Goal: Information Seeking & Learning: Learn about a topic

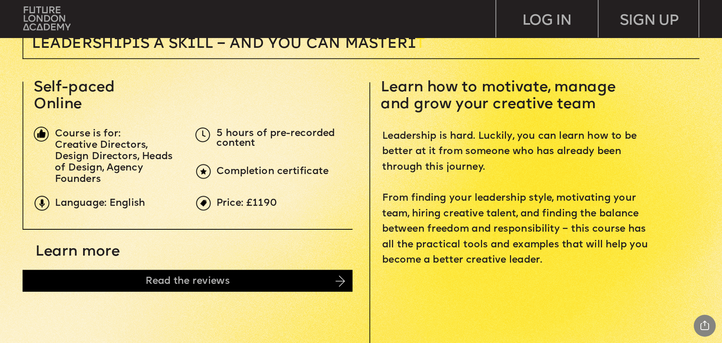
scroll to position [320, 0]
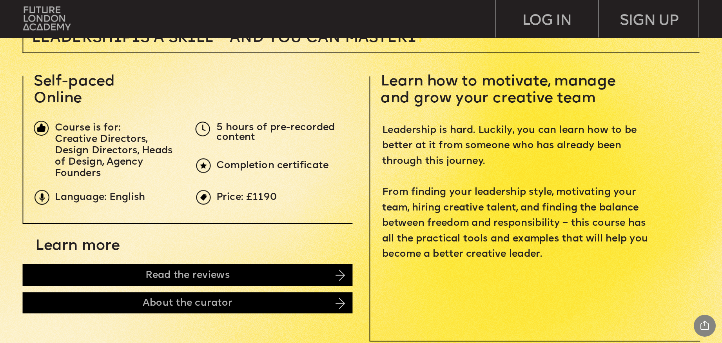
click at [67, 131] on span "Course is for:" at bounding box center [87, 128] width 65 height 11
click at [69, 132] on span "Course is for:" at bounding box center [87, 128] width 65 height 11
drag, startPoint x: 70, startPoint y: 132, endPoint x: 127, endPoint y: 183, distance: 76.8
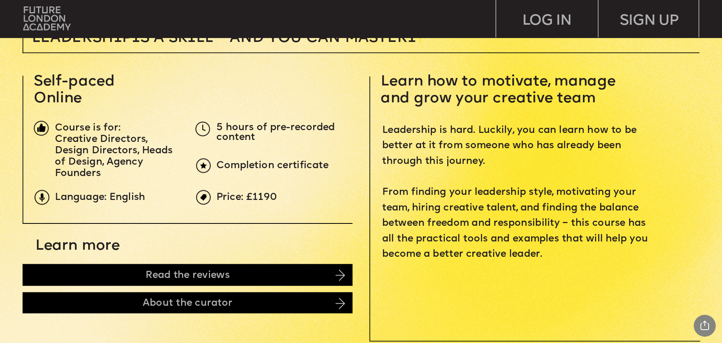
click at [102, 172] on p "Creative Directors, Design Directors, Heads of Design, Agency Founders" at bounding box center [117, 156] width 125 height 45
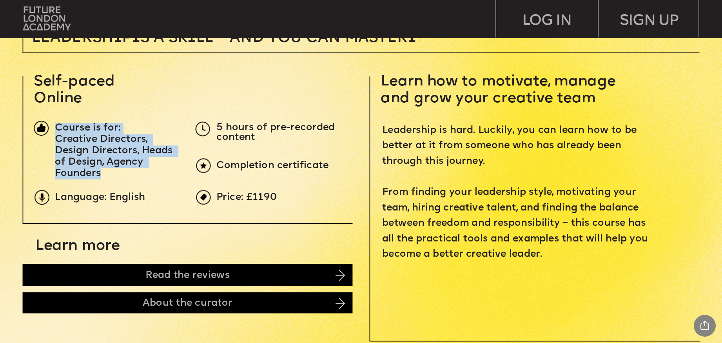
drag, startPoint x: 102, startPoint y: 172, endPoint x: 69, endPoint y: 128, distance: 54.6
click at [69, 128] on div "Course is for: Creative Directors, Design Directors, Heads of Design, Agency Fo…" at bounding box center [117, 151] width 125 height 56
click at [69, 128] on span "Course is for:" at bounding box center [87, 128] width 65 height 11
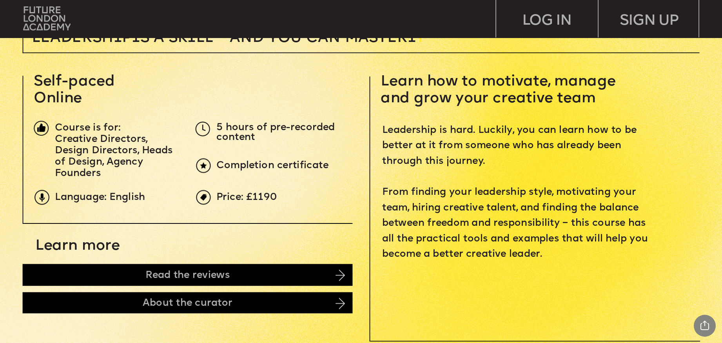
drag, startPoint x: 69, startPoint y: 128, endPoint x: 154, endPoint y: 207, distance: 116.2
drag, startPoint x: 154, startPoint y: 207, endPoint x: 297, endPoint y: 189, distance: 143.3
click at [394, 93] on span "Learn how to motivate, manage and grow your creative team" at bounding box center [500, 90] width 239 height 32
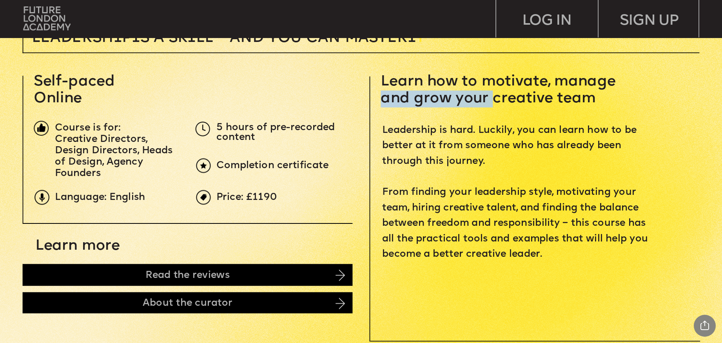
drag, startPoint x: 394, startPoint y: 93, endPoint x: 477, endPoint y: 100, distance: 83.8
click at [476, 100] on span "Learn how to motivate, manage and grow your creative team" at bounding box center [500, 90] width 239 height 32
click at [481, 100] on span "Learn how to motivate, manage and grow your creative team" at bounding box center [500, 90] width 239 height 32
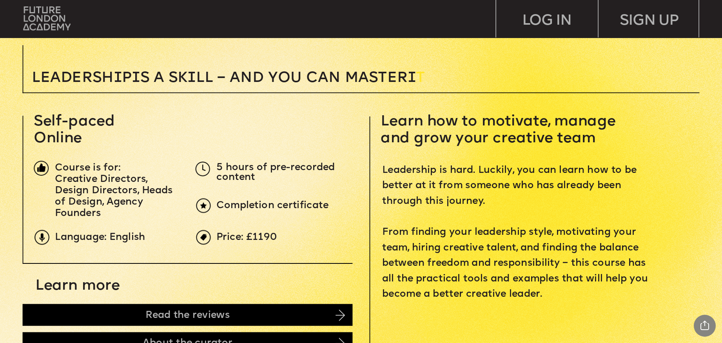
scroll to position [480, 0]
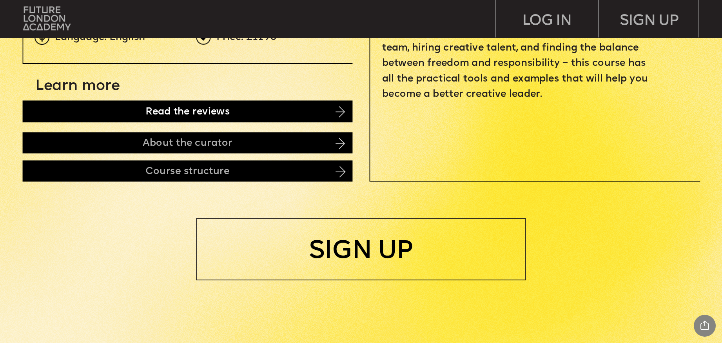
click at [94, 118] on div "Read the reviews" at bounding box center [188, 111] width 330 height 22
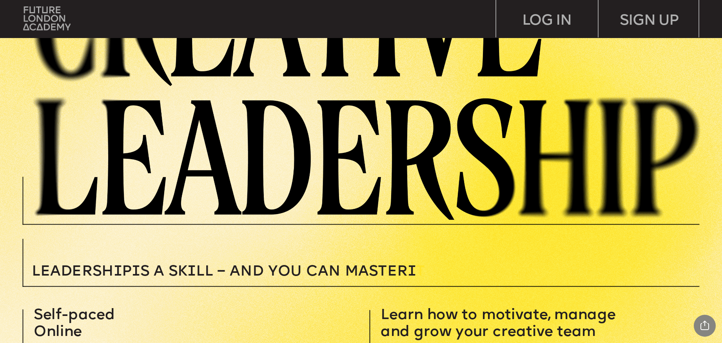
scroll to position [326, 0]
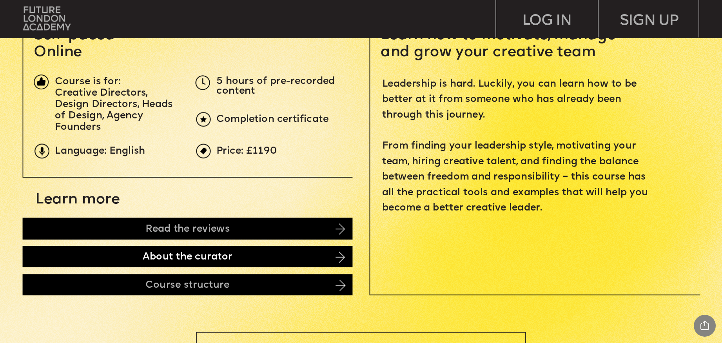
click at [127, 256] on div "About the curator" at bounding box center [188, 256] width 330 height 21
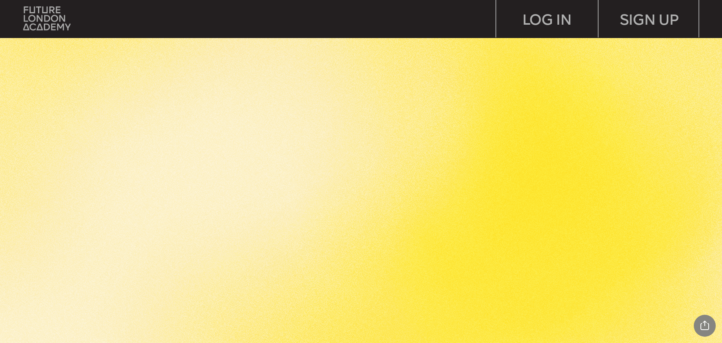
scroll to position [1403, 0]
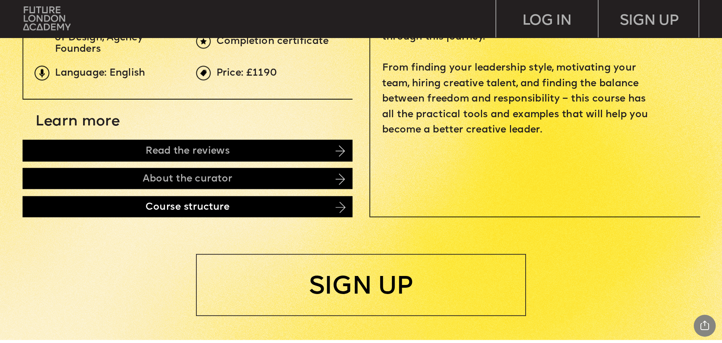
click at [136, 203] on div "Course structure" at bounding box center [188, 206] width 330 height 21
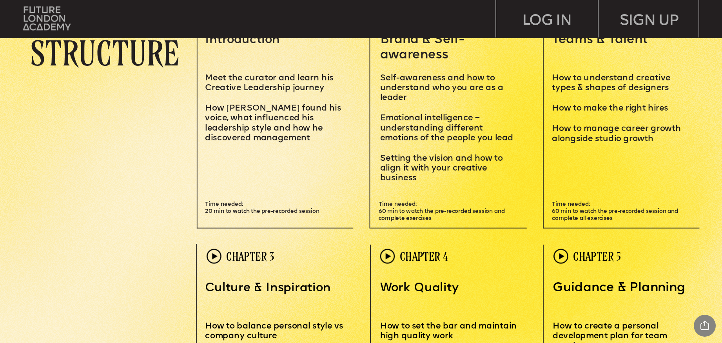
scroll to position [1927, 0]
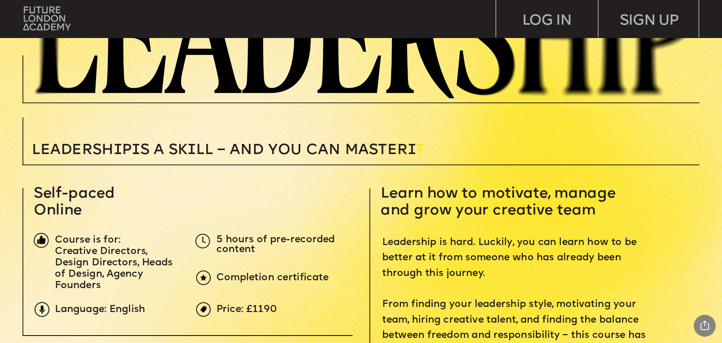
scroll to position [0, 0]
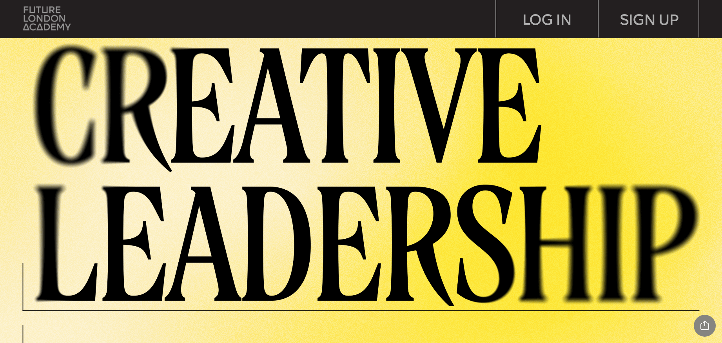
click at [35, 19] on img at bounding box center [46, 18] width 47 height 24
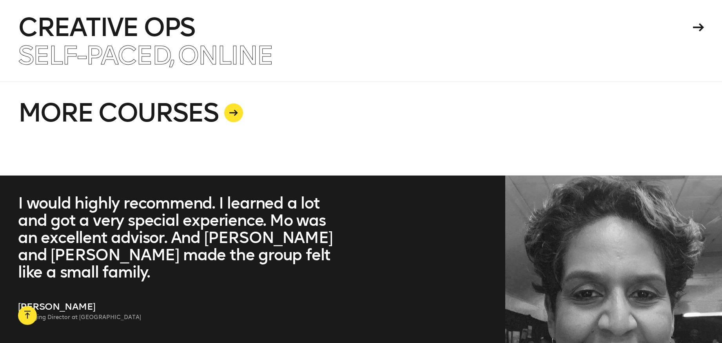
scroll to position [2079, 0]
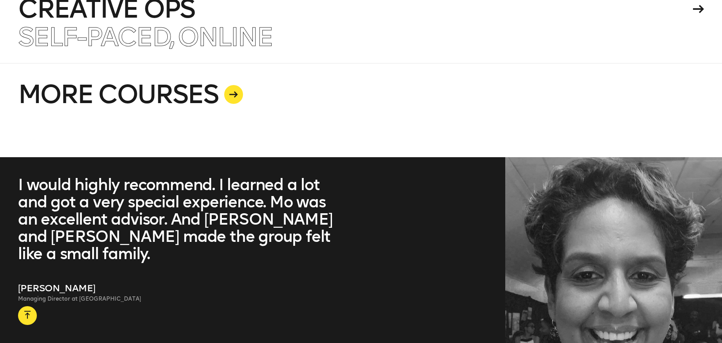
click at [234, 90] on div at bounding box center [233, 94] width 19 height 19
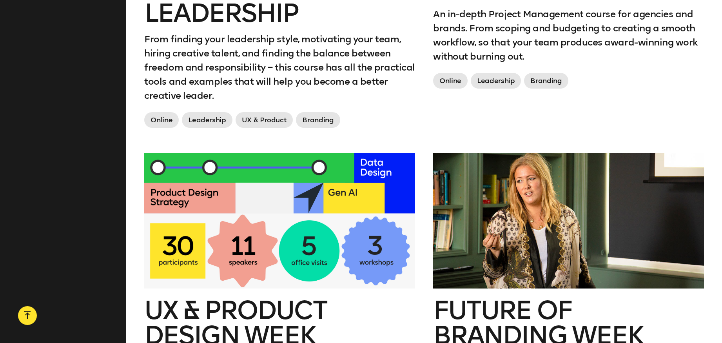
scroll to position [959, 0]
